Goal: Navigation & Orientation: Find specific page/section

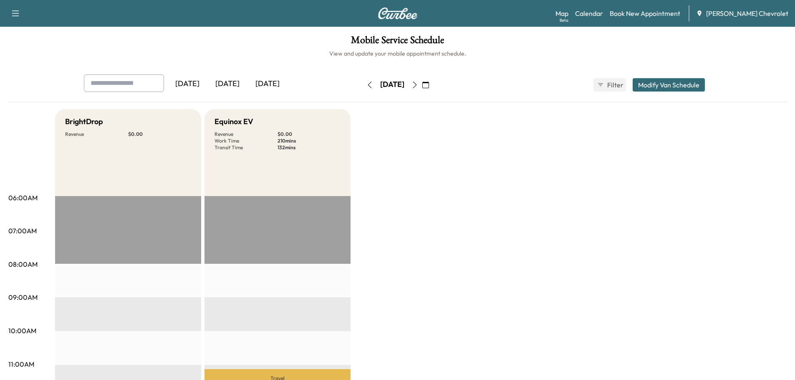
click at [569, 12] on link "Map Beta" at bounding box center [562, 13] width 13 height 10
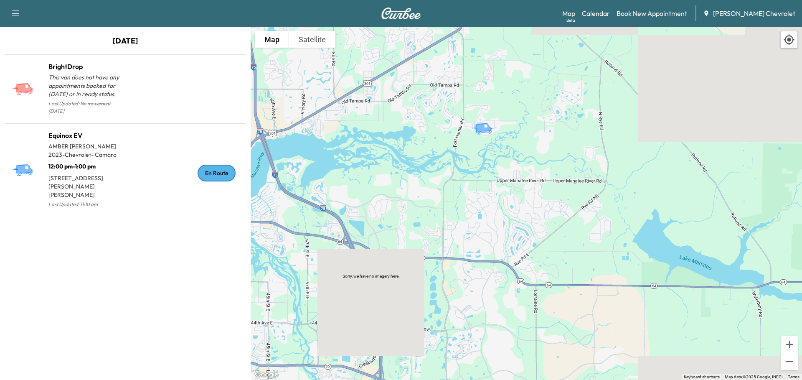
drag, startPoint x: 634, startPoint y: 161, endPoint x: 377, endPoint y: 181, distance: 257.5
click at [378, 181] on div "To activate drag with keyboard, press Alt + Enter. Once in keyboard drag state,…" at bounding box center [526, 203] width 551 height 353
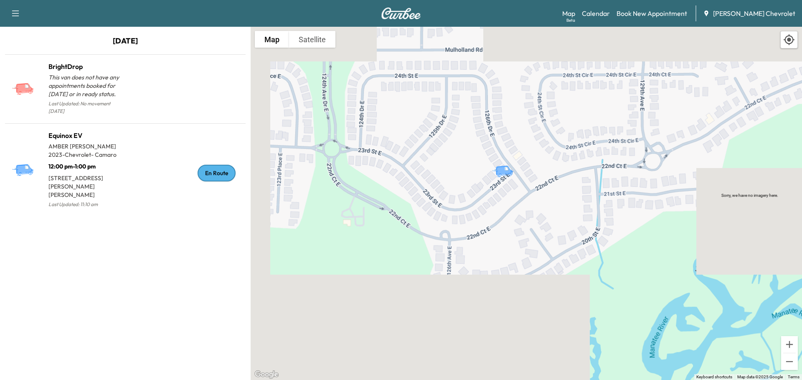
drag, startPoint x: 549, startPoint y: 111, endPoint x: 438, endPoint y: 270, distance: 194.1
click at [438, 270] on div "To activate drag with keyboard, press Alt + Enter. Once in keyboard drag state,…" at bounding box center [526, 203] width 551 height 353
click at [143, 137] on div "En Route" at bounding box center [183, 173] width 117 height 73
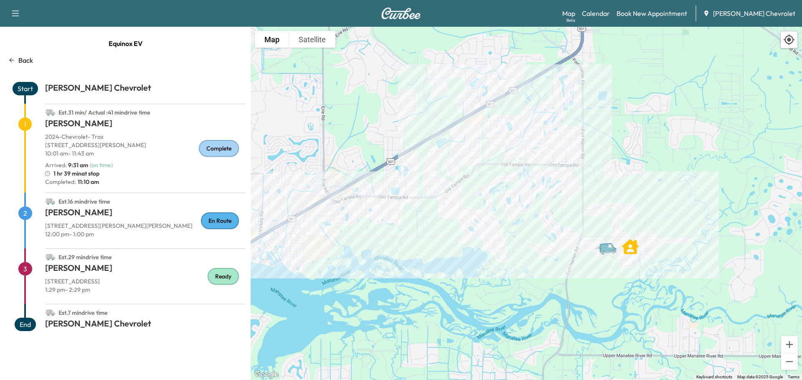
drag, startPoint x: 561, startPoint y: 179, endPoint x: 577, endPoint y: 206, distance: 31.3
click at [577, 206] on div "To activate drag with keyboard, press Alt + Enter. Once in keyboard drag state,…" at bounding box center [526, 203] width 551 height 353
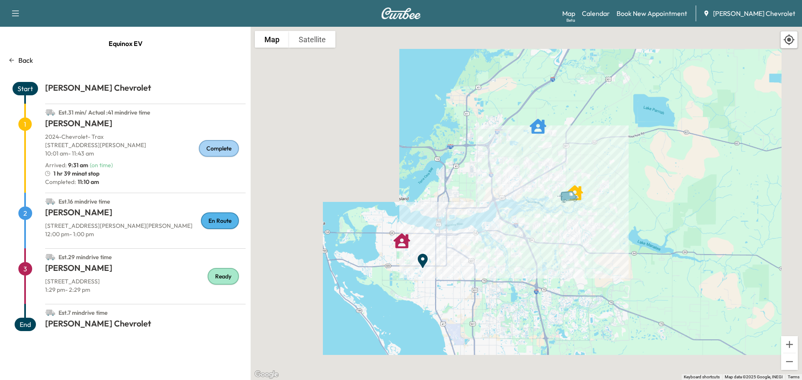
drag, startPoint x: 547, startPoint y: 124, endPoint x: 554, endPoint y: 177, distance: 53.4
click at [554, 177] on div "To activate drag with keyboard, press Alt + Enter. Once in keyboard drag state,…" at bounding box center [526, 203] width 551 height 353
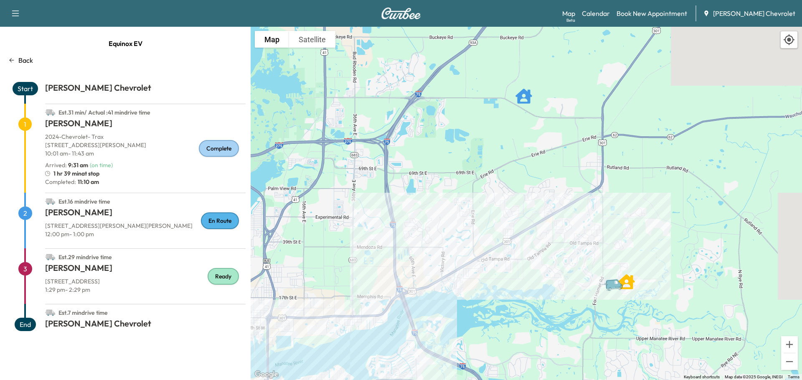
drag, startPoint x: 534, startPoint y: 122, endPoint x: 550, endPoint y: 189, distance: 68.7
click at [550, 189] on div "To activate drag with keyboard, press Alt + Enter. Once in keyboard drag state,…" at bounding box center [526, 203] width 551 height 353
